Goal: Information Seeking & Learning: Learn about a topic

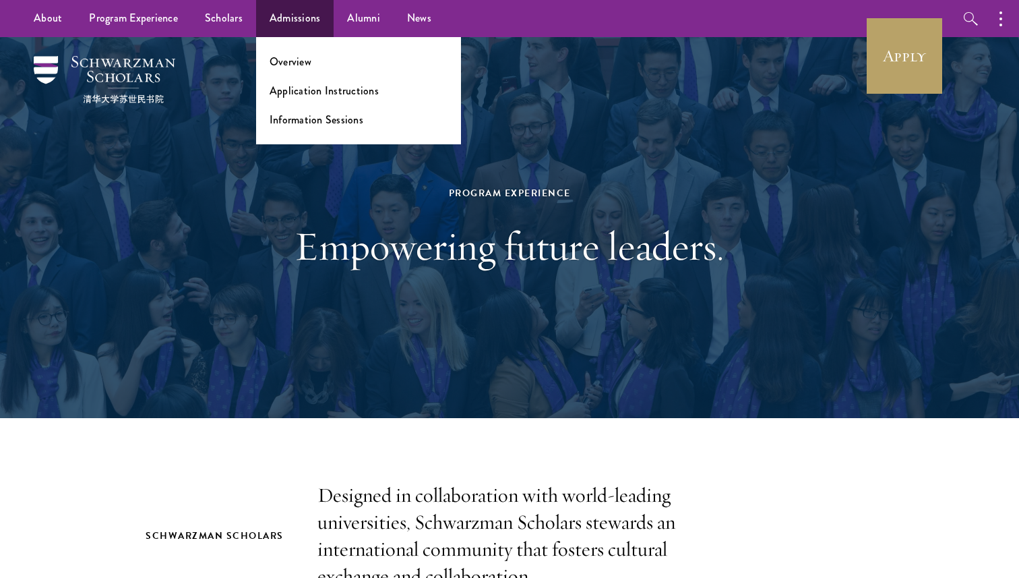
click at [295, 99] on ul "Overview Application Instructions Information Sessions" at bounding box center [358, 90] width 205 height 107
click at [303, 86] on link "Application Instructions" at bounding box center [324, 91] width 109 height 16
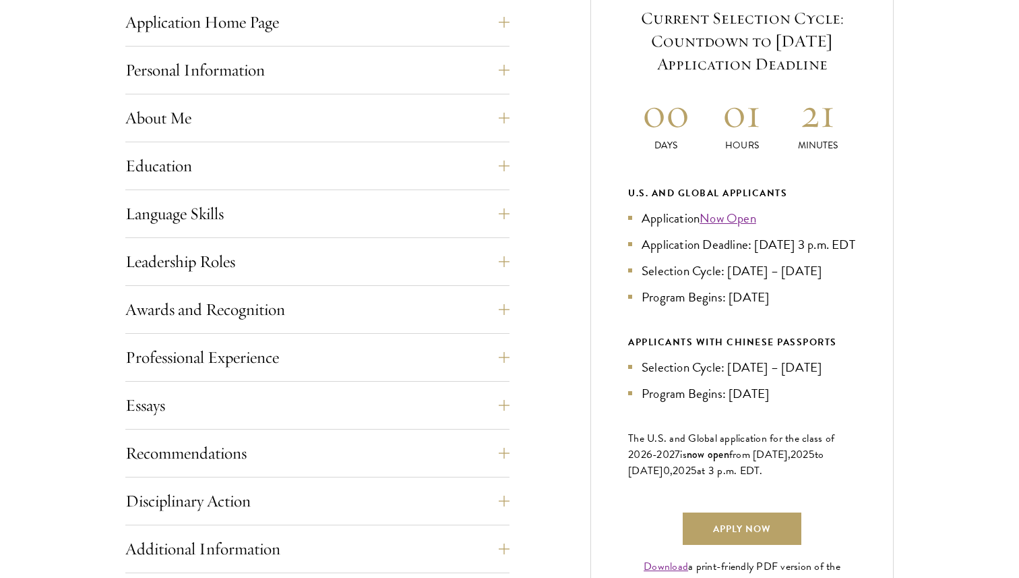
scroll to position [660, 0]
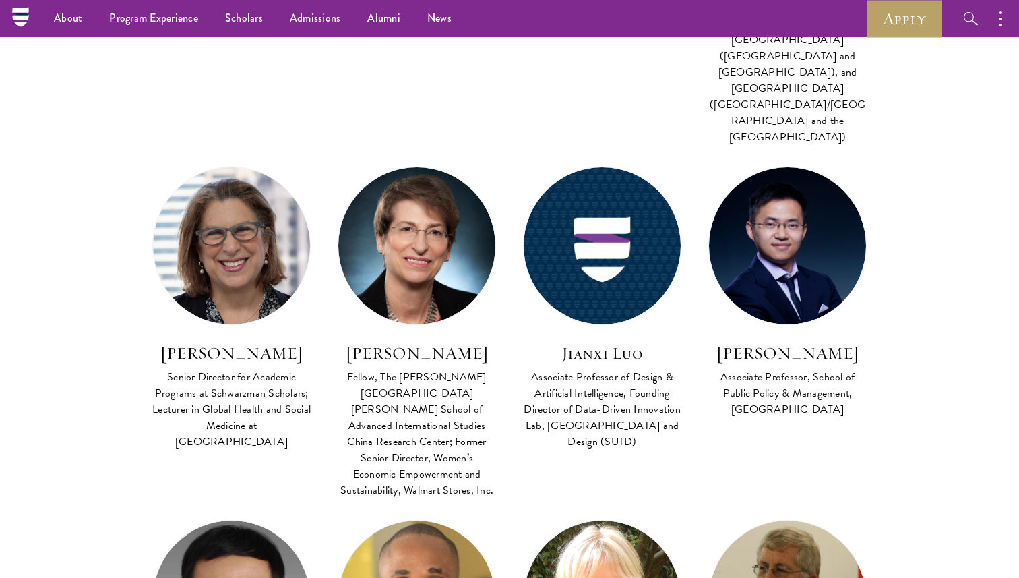
scroll to position [1964, 0]
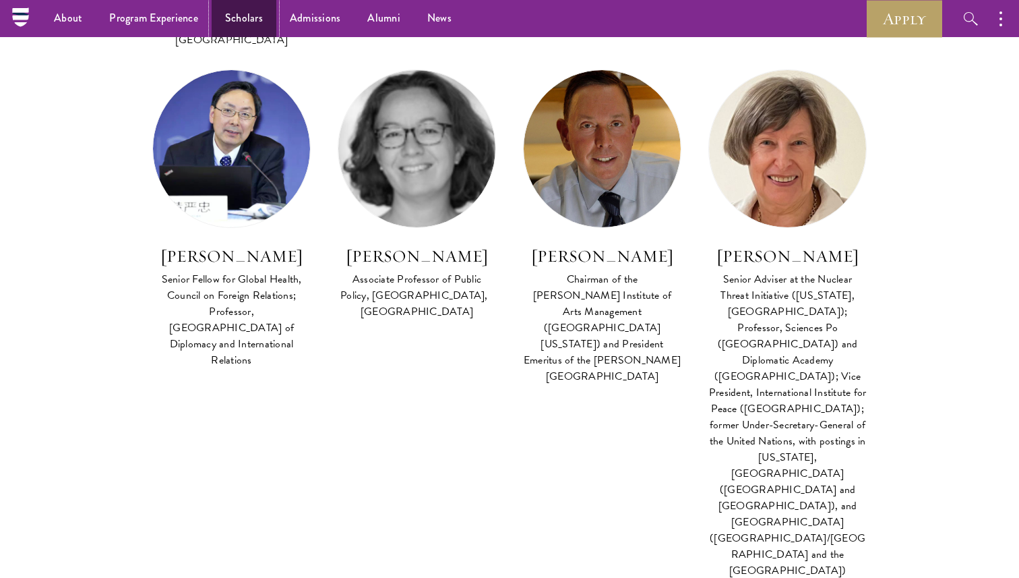
click at [255, 16] on link "Scholars" at bounding box center [244, 18] width 65 height 37
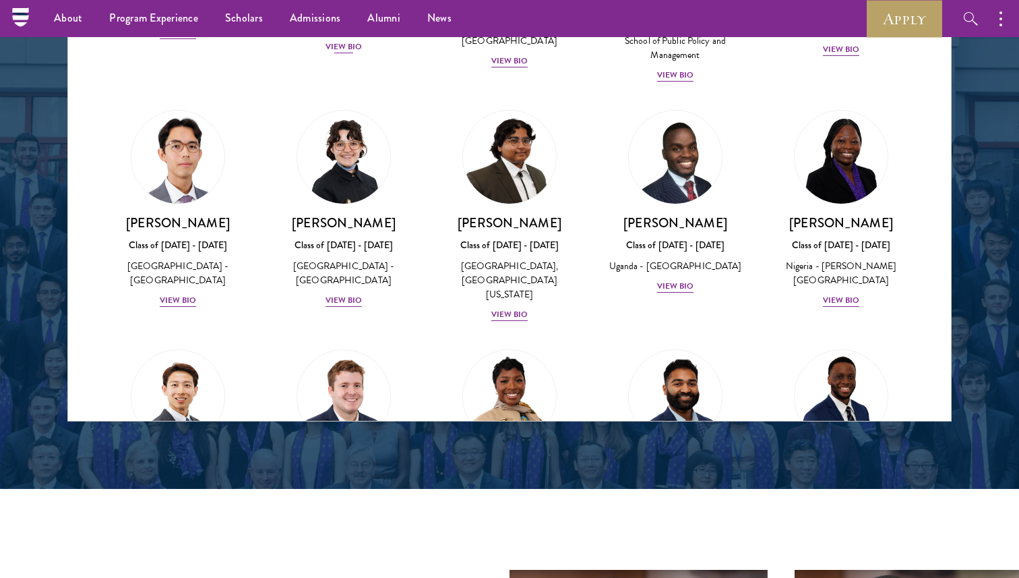
scroll to position [230, 0]
click at [512, 307] on div "View Bio" at bounding box center [509, 313] width 37 height 13
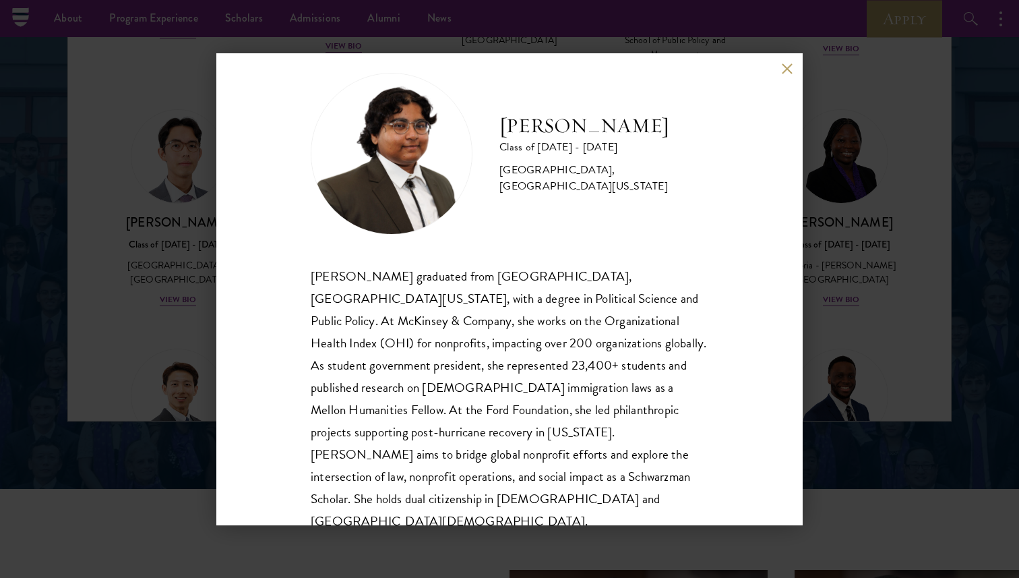
scroll to position [23, 0]
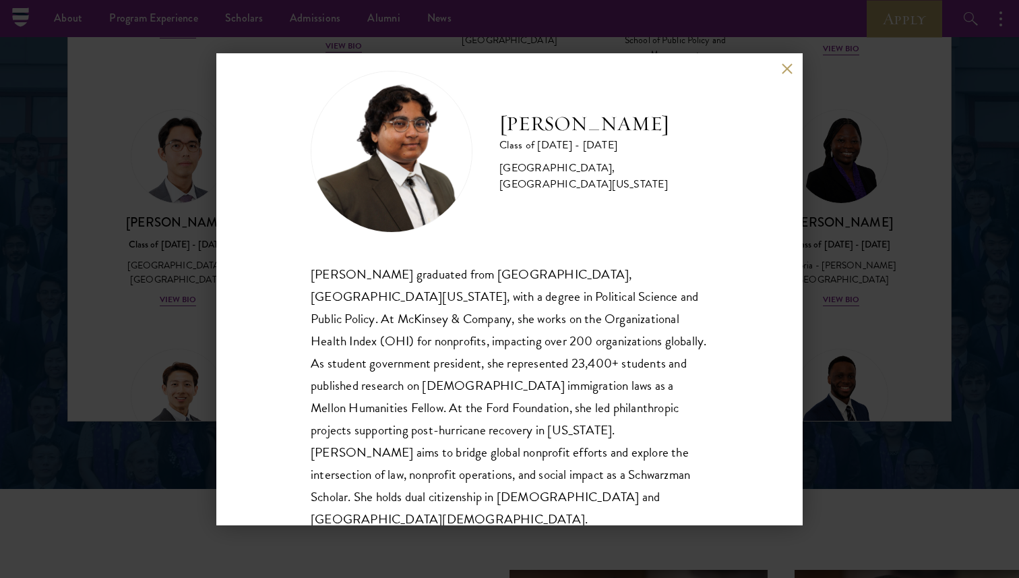
click at [206, 219] on div "Ariana Ahmed Class of 2025 - 2026 United States of America - Hunter College, Th…" at bounding box center [509, 289] width 1019 height 578
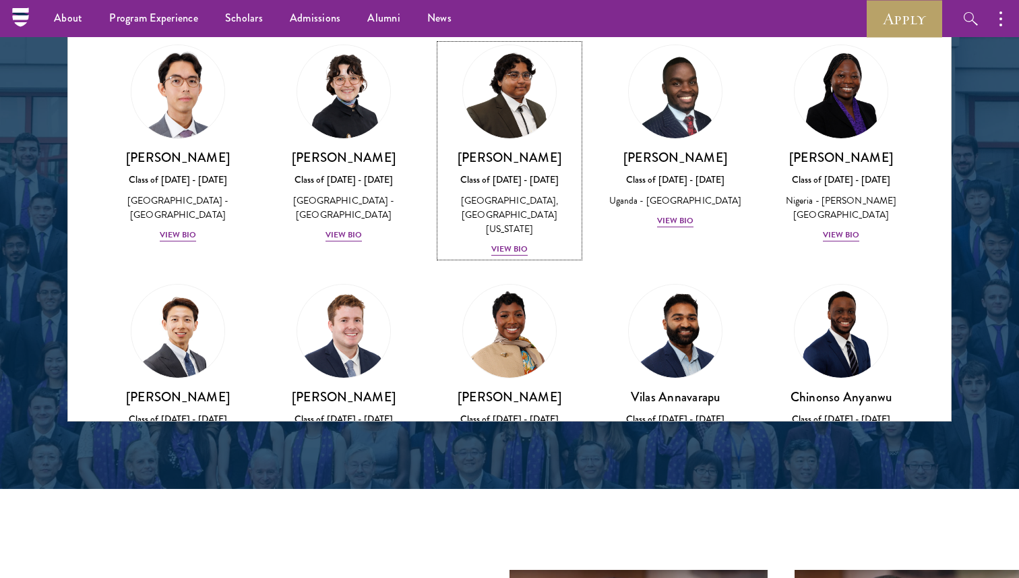
scroll to position [299, 0]
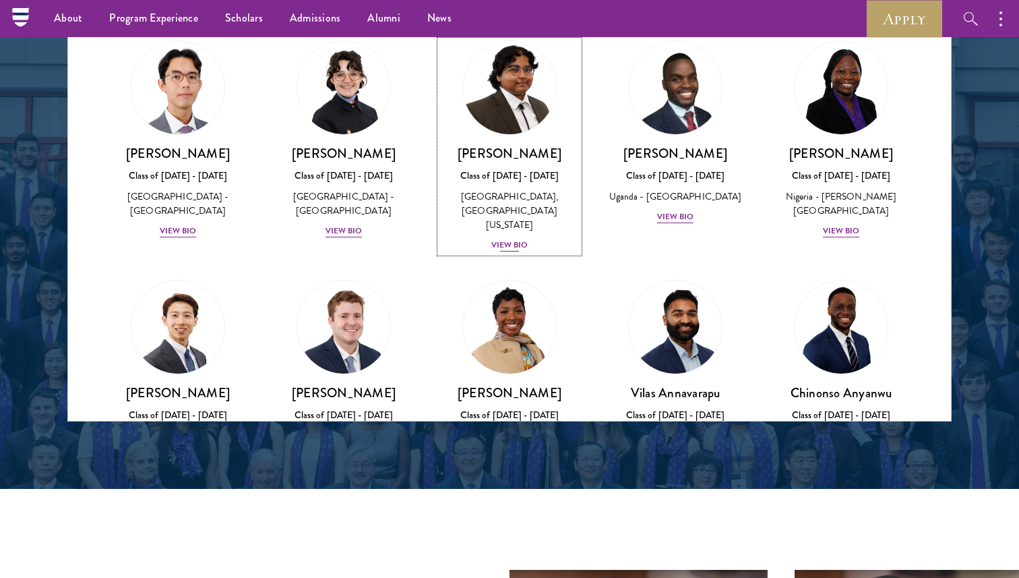
click at [512, 239] on div "View Bio" at bounding box center [509, 245] width 37 height 13
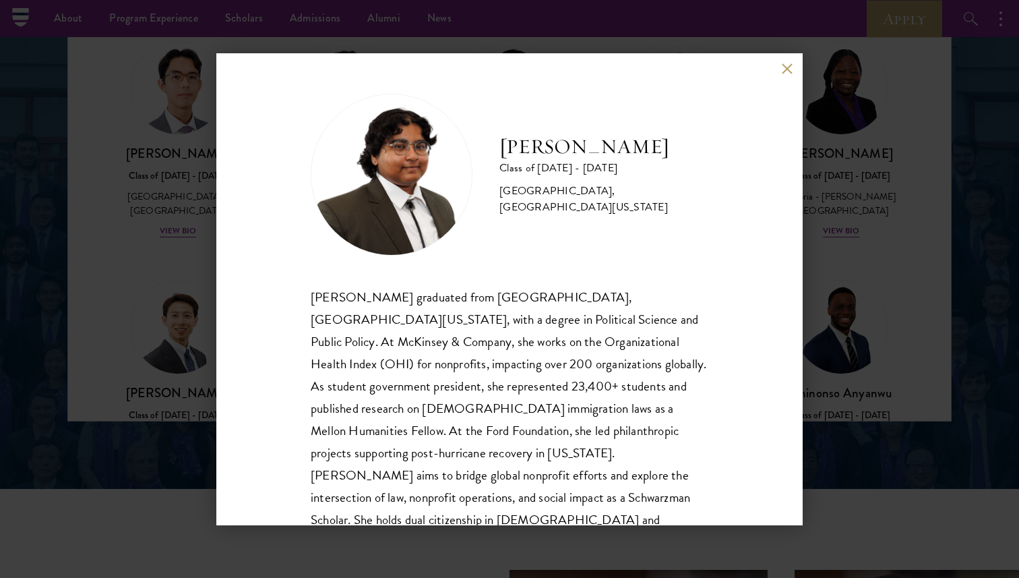
click at [140, 214] on div "Ariana Ahmed Class of 2025 - 2026 United States of America - Hunter College, Th…" at bounding box center [509, 289] width 1019 height 578
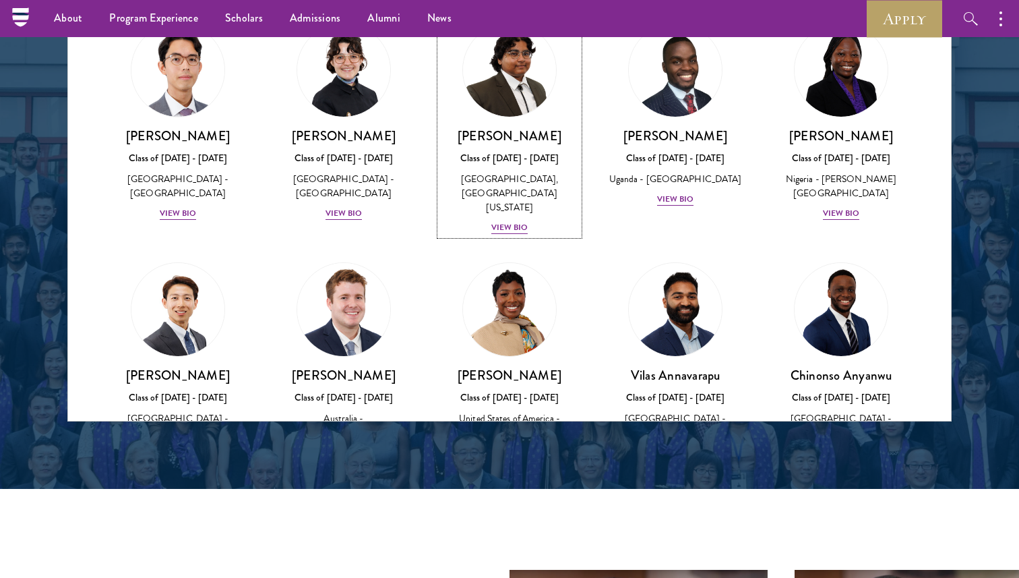
scroll to position [326, 0]
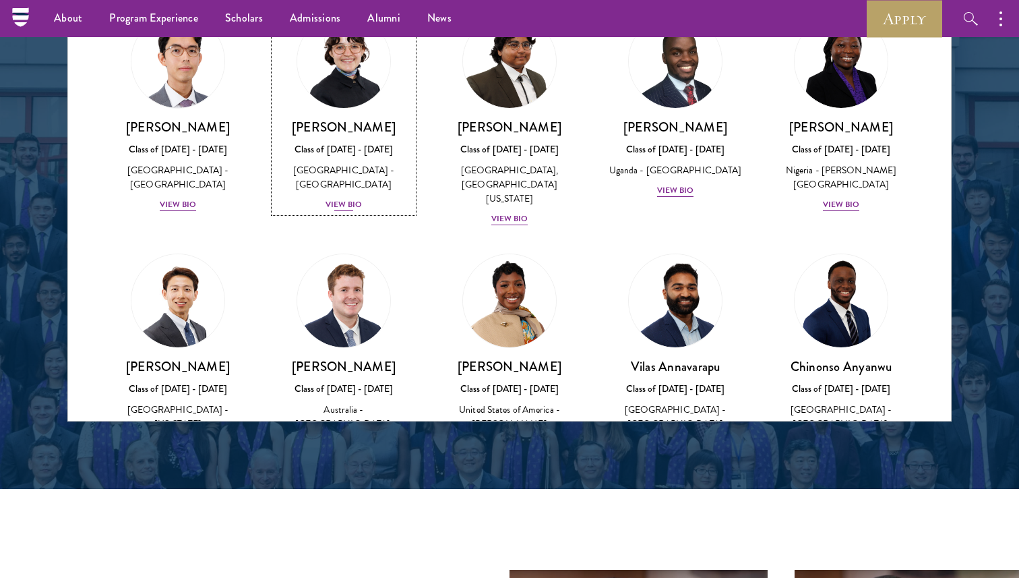
click at [352, 198] on div "View Bio" at bounding box center [344, 204] width 37 height 13
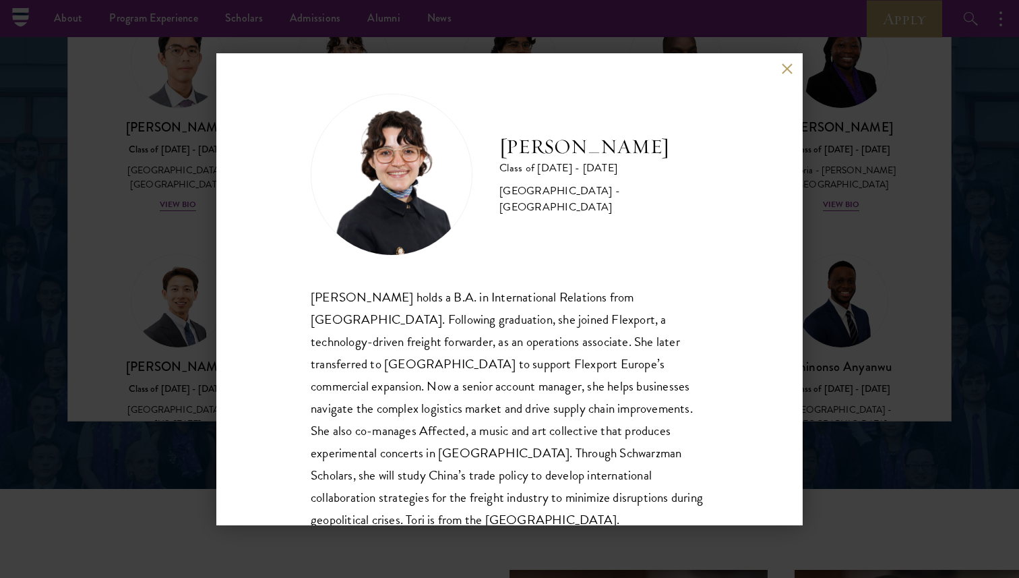
click at [131, 260] on div "Victoria Agostini Class of 2025 - 2026 United States of America - Pomona Colleg…" at bounding box center [509, 289] width 1019 height 578
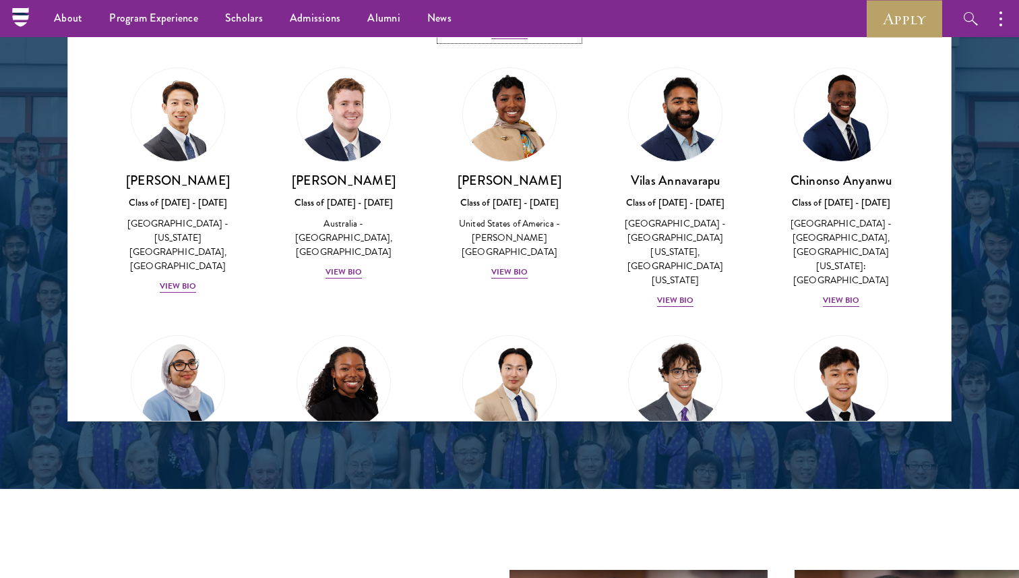
scroll to position [600, 0]
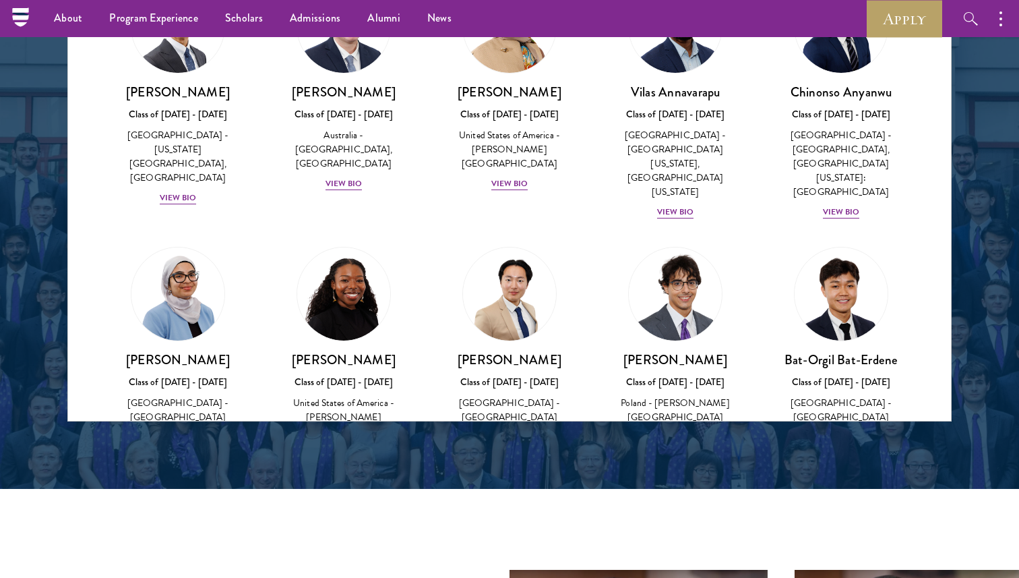
click at [347, 164] on div "Jack Anderson Class of 2025 - 2026 Australia - University of Western Australia,…" at bounding box center [344, 85] width 166 height 239
click at [348, 177] on div "View Bio" at bounding box center [344, 183] width 37 height 13
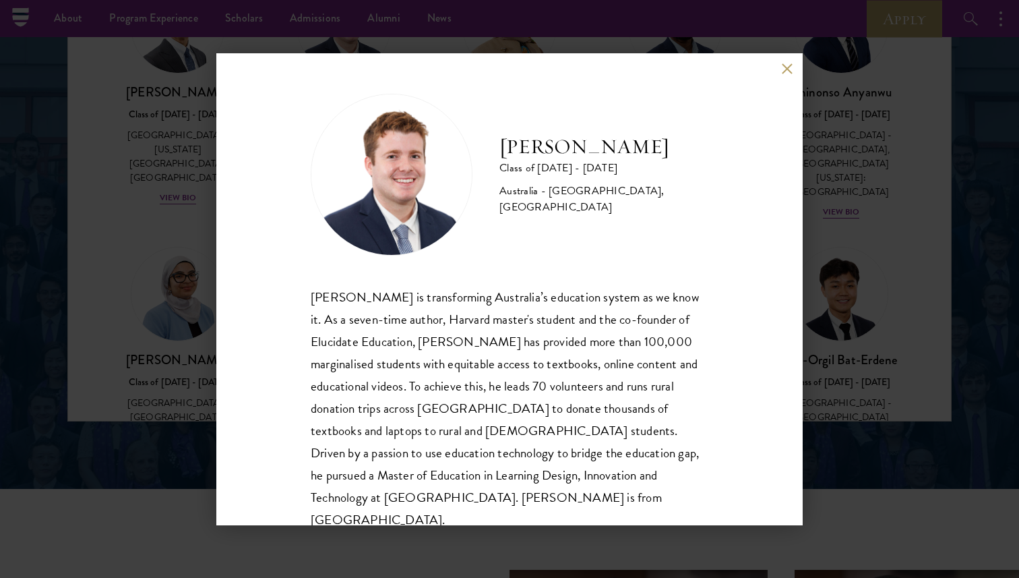
click at [175, 199] on div "Jack Anderson Class of 2025 - 2026 Australia - University of Western Australia,…" at bounding box center [509, 289] width 1019 height 578
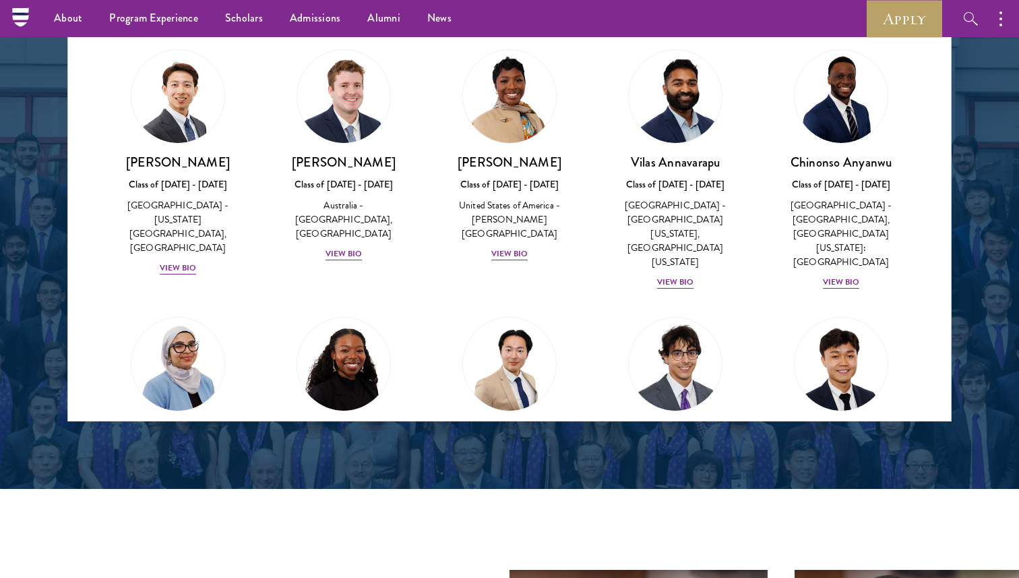
scroll to position [1883, 0]
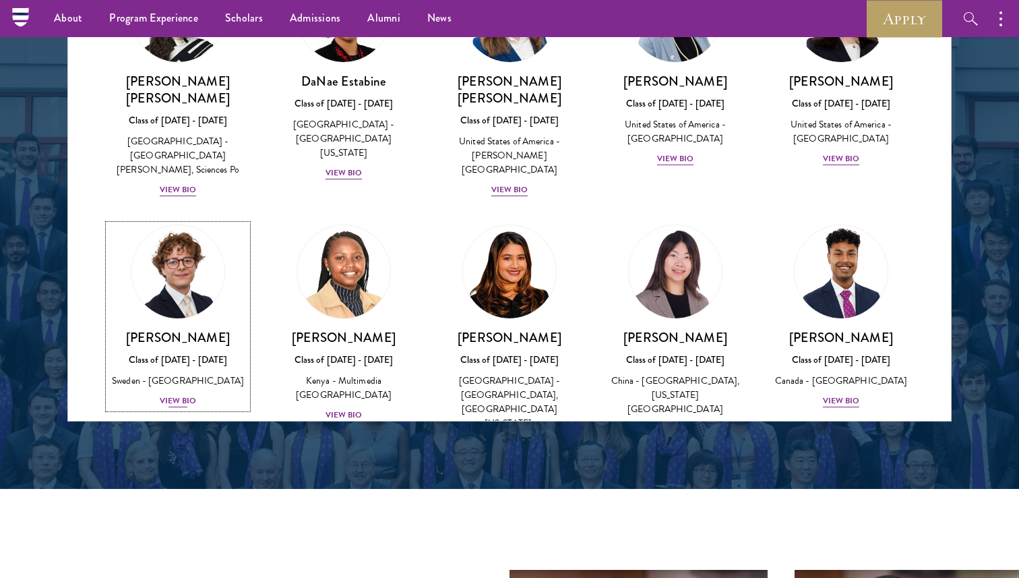
click at [193, 394] on div "View Bio" at bounding box center [178, 400] width 37 height 13
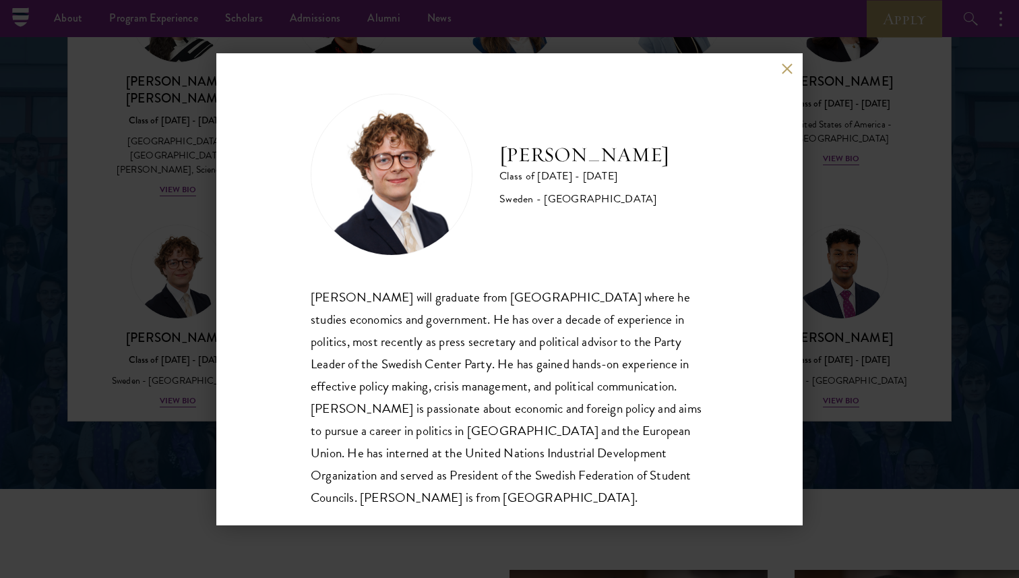
click at [851, 204] on div "Leo Gerdén Class of 2025 - 2026 Sweden - Harvard University Leo Gerdén will gra…" at bounding box center [509, 289] width 1019 height 578
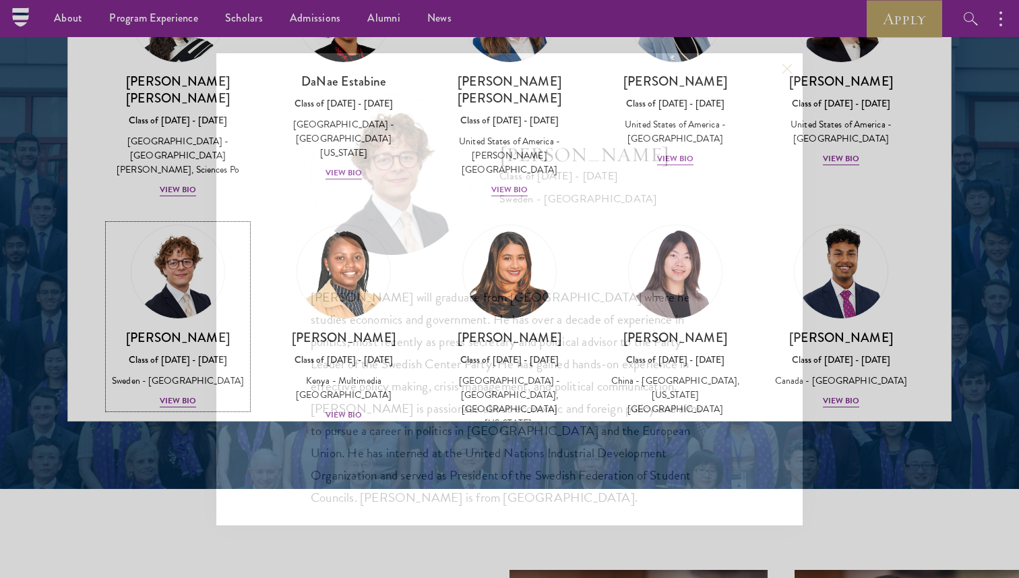
scroll to position [1819, 0]
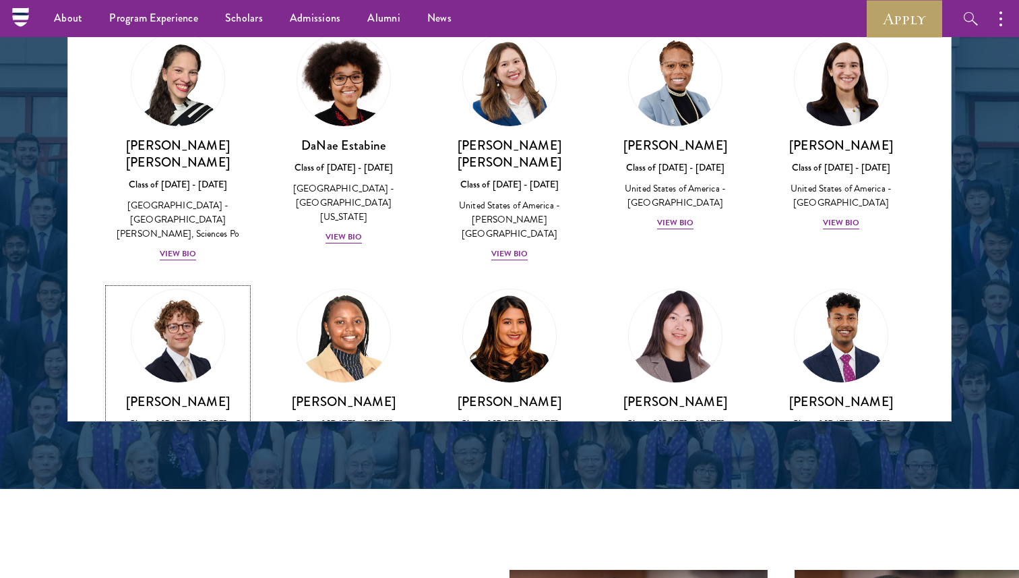
click at [109, 288] on link "Leo Gerdén Class of 2025 - 2026 Sweden - Harvard University View Bio" at bounding box center [178, 380] width 139 height 184
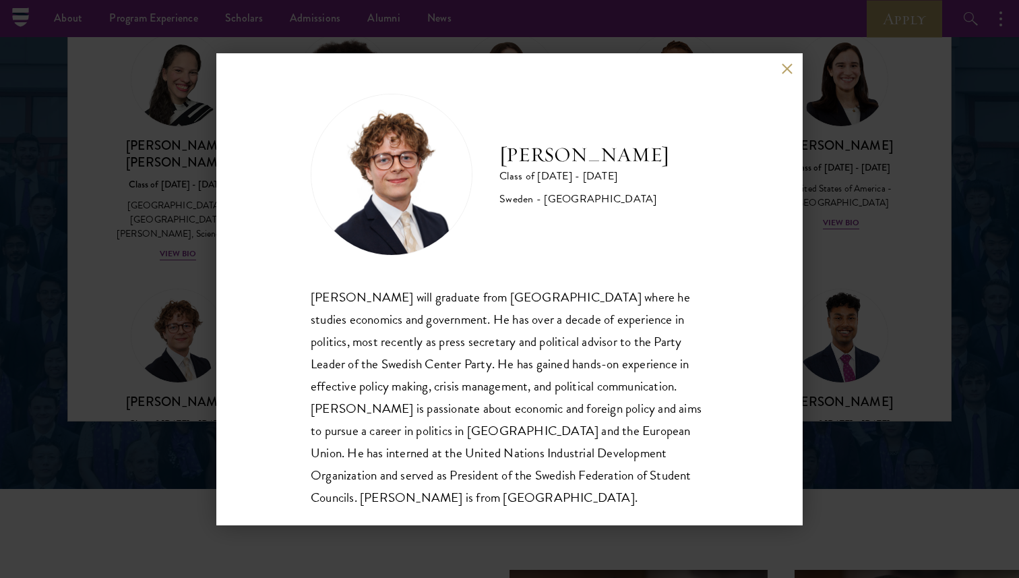
click at [781, 63] on button at bounding box center [786, 68] width 11 height 11
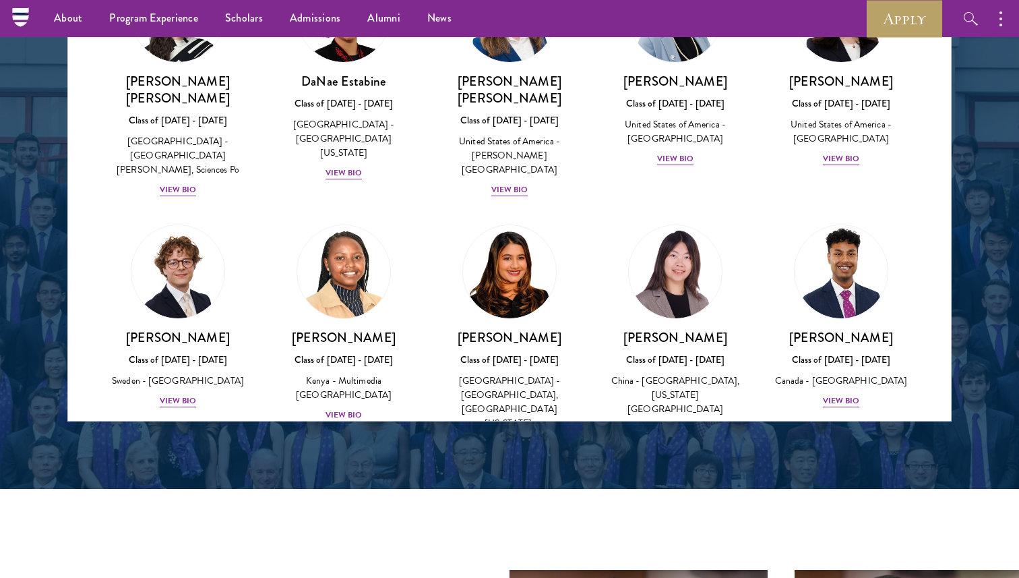
scroll to position [2136, 0]
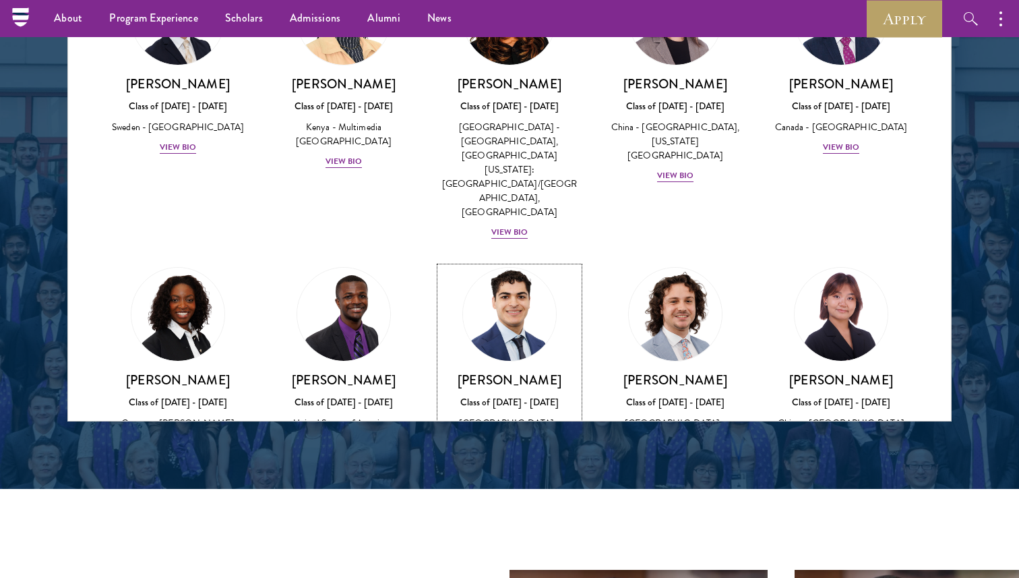
click at [520, 451] on div "View Bio" at bounding box center [509, 457] width 37 height 13
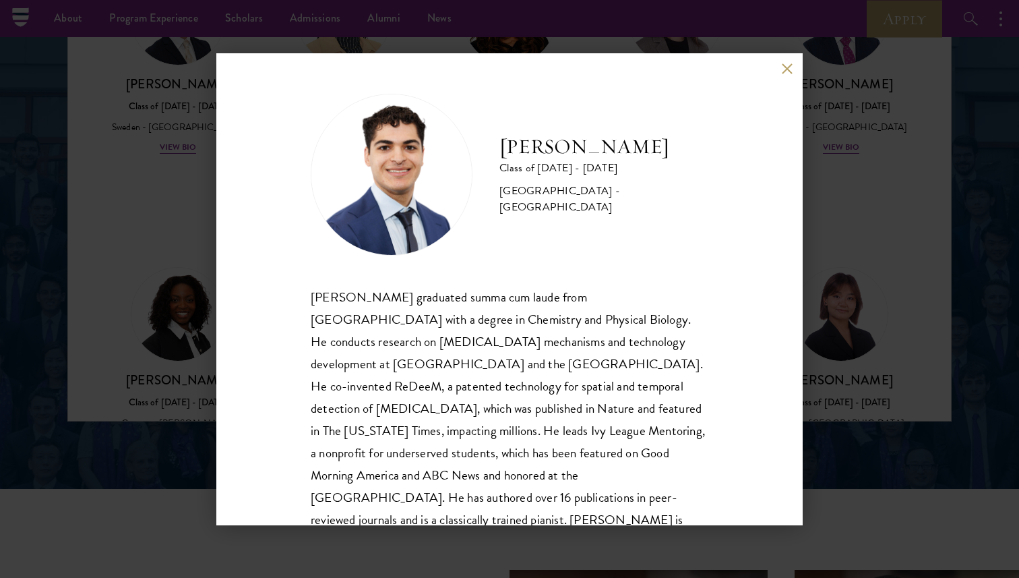
click at [148, 301] on div "Alessandro Hammond Class of 2025 - 2026 United States of America - Harvard Univ…" at bounding box center [509, 289] width 1019 height 578
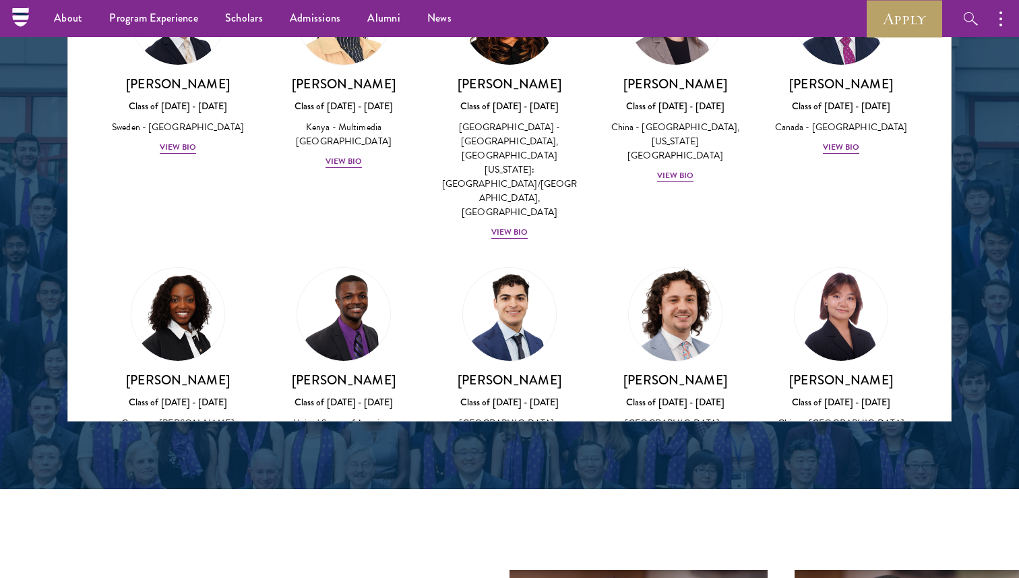
scroll to position [2854, 0]
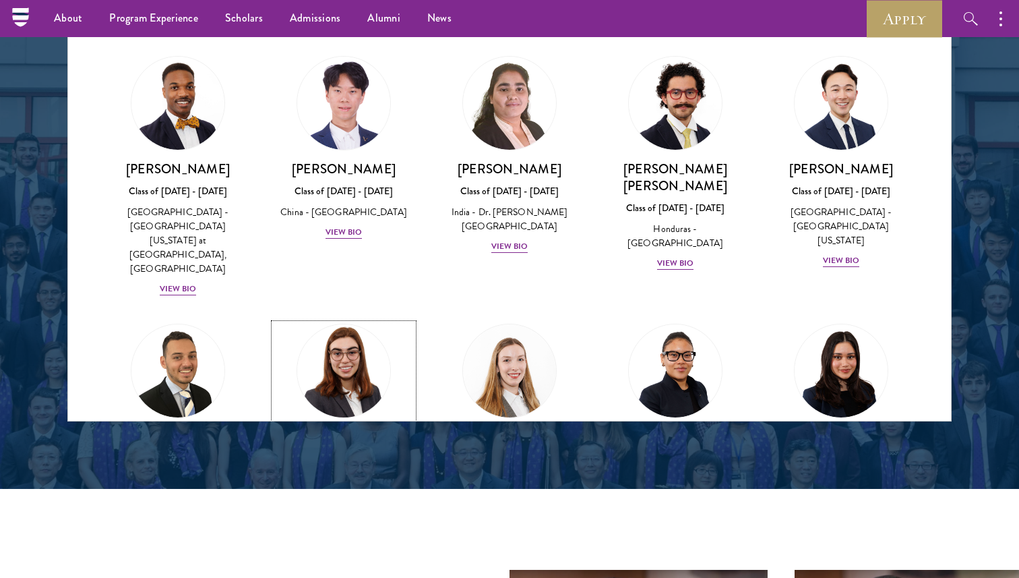
click at [353, 507] on div "View Bio" at bounding box center [344, 513] width 37 height 13
